Goal: Transaction & Acquisition: Purchase product/service

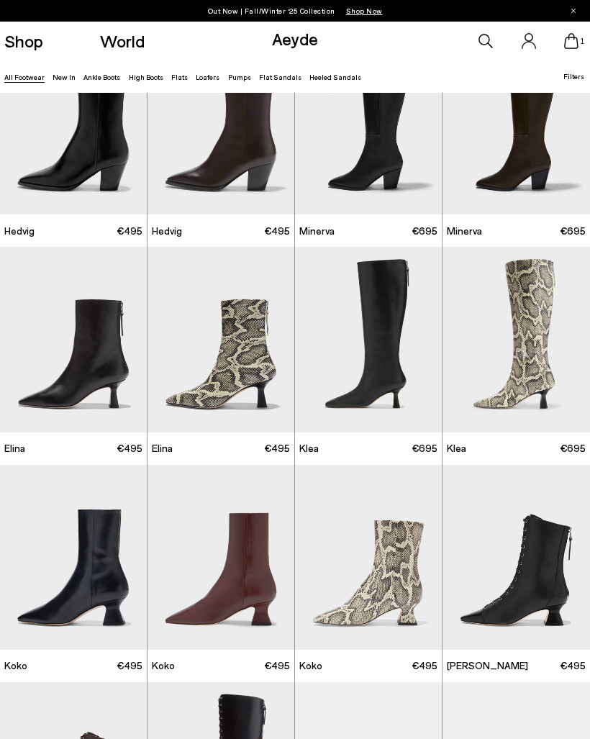
scroll to position [716, 0]
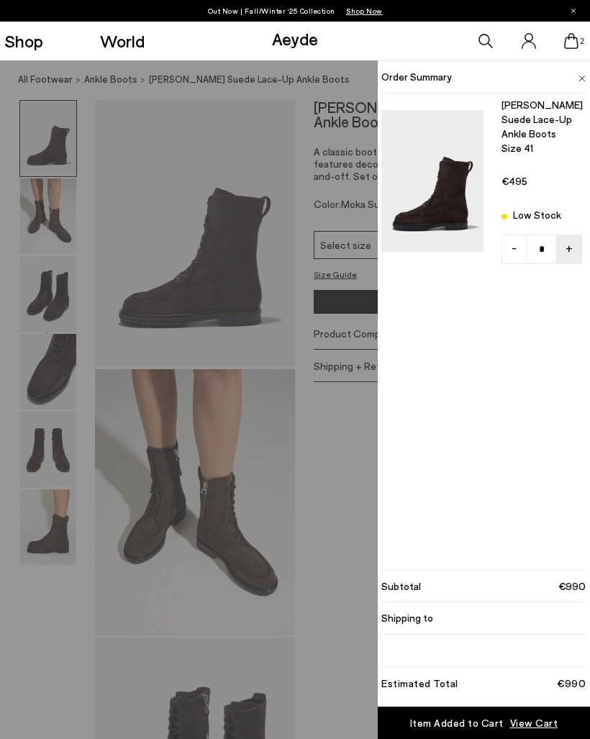
type input "*"
